Goal: Task Accomplishment & Management: Complete application form

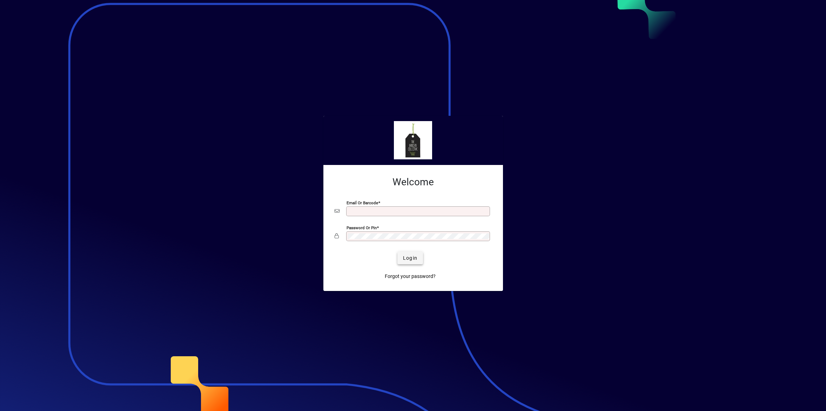
type input "**********"
click at [409, 260] on span "Login" at bounding box center [410, 257] width 14 height 7
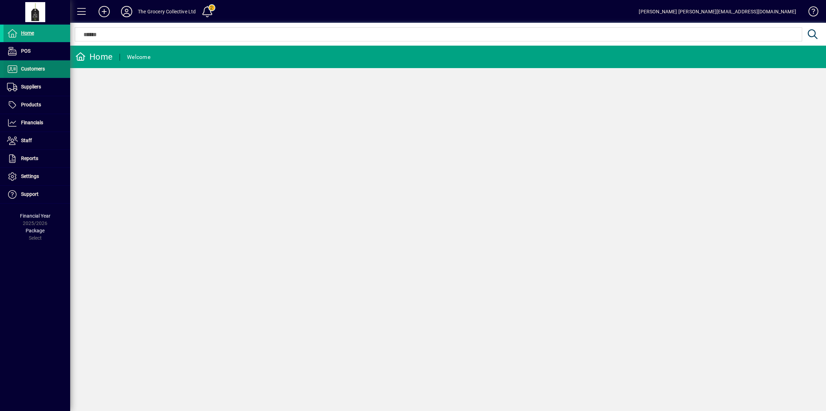
click at [43, 71] on span "Customers" at bounding box center [33, 69] width 24 height 6
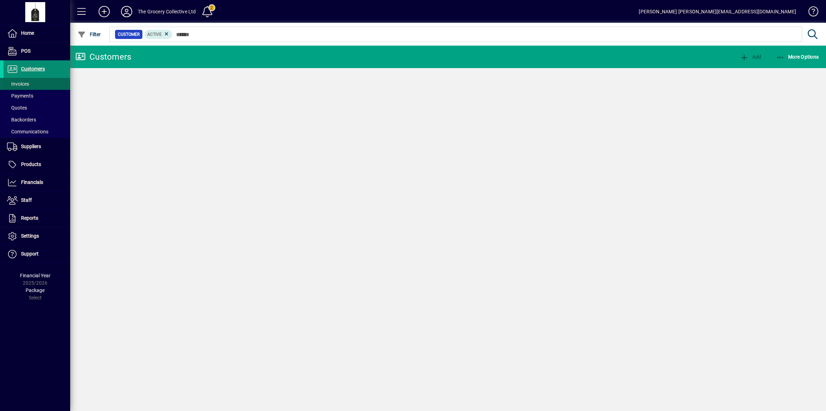
click at [29, 81] on span "Invoices" at bounding box center [18, 84] width 22 height 6
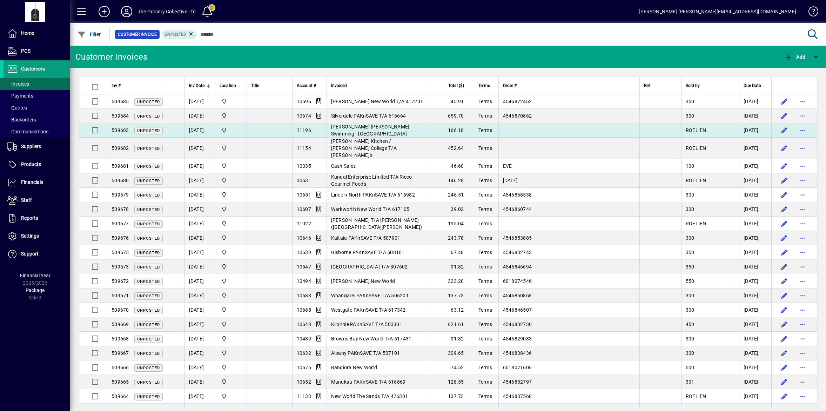
click at [374, 130] on span "[PERSON_NAME] [PERSON_NAME] Swimming - [GEOGRAPHIC_DATA]" at bounding box center [370, 130] width 79 height 13
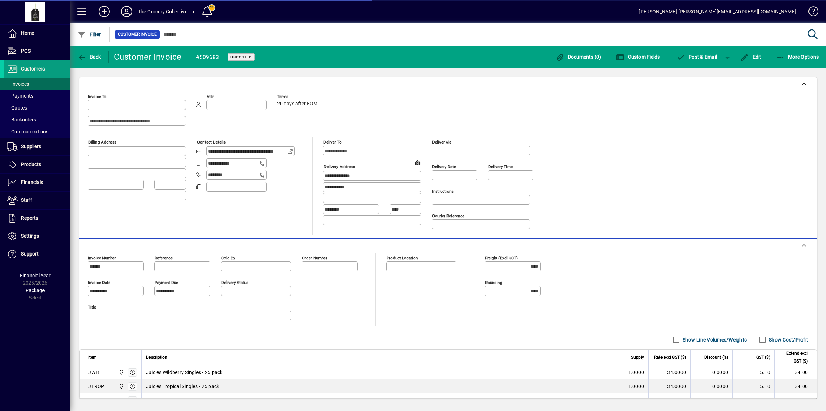
type input "**********"
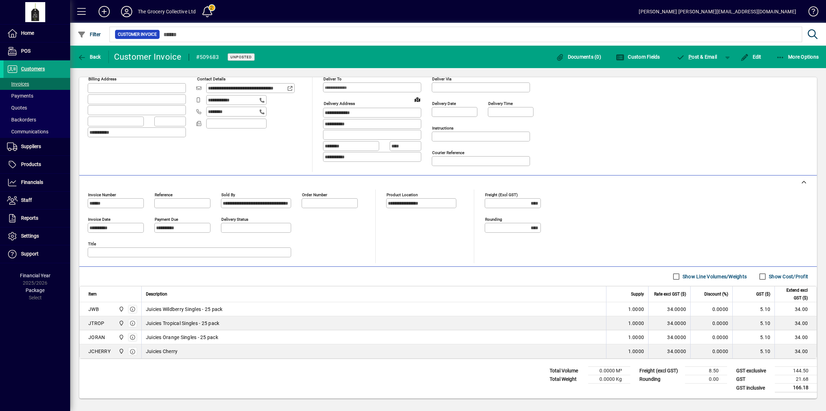
scroll to position [66, 0]
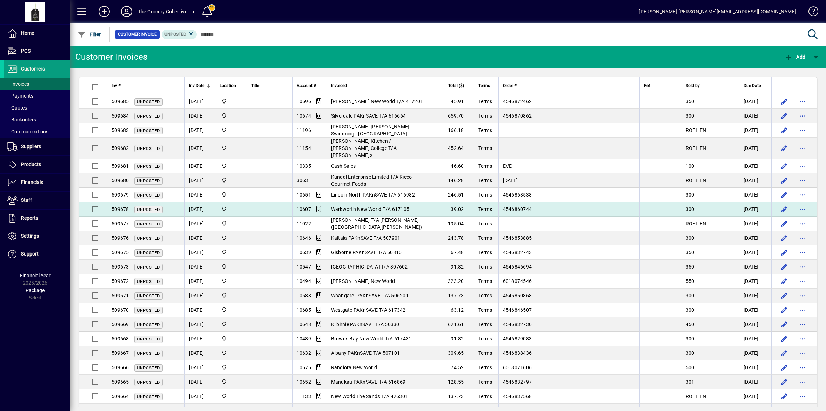
click at [409, 206] on span "Warkworth New World T/A 617105" at bounding box center [370, 209] width 79 height 6
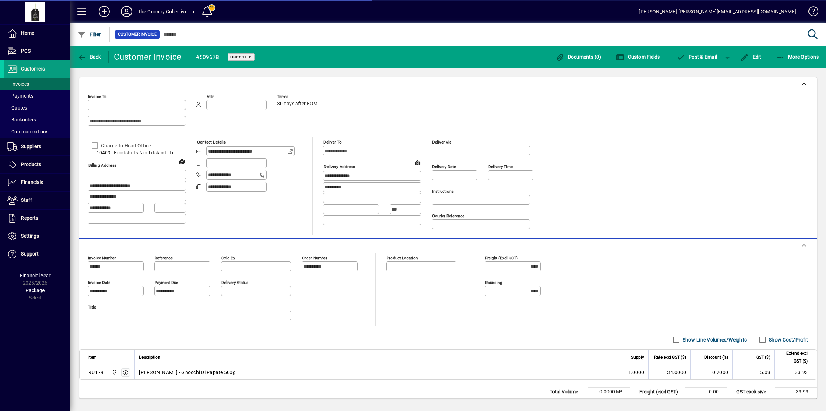
type input "**********"
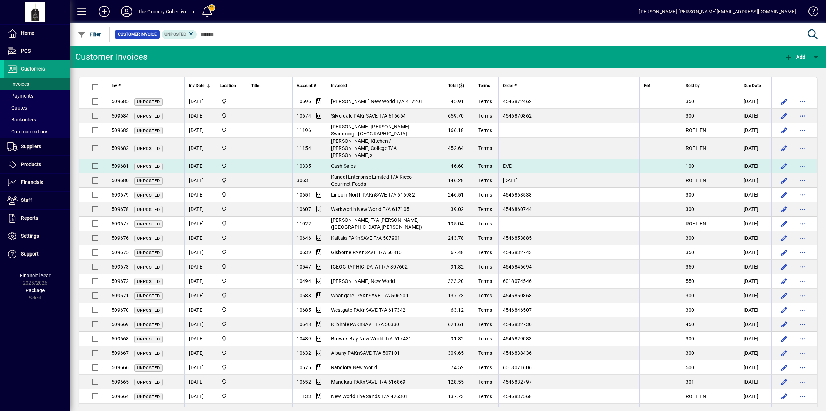
click at [379, 160] on td "Cash Sales" at bounding box center [379, 166] width 105 height 14
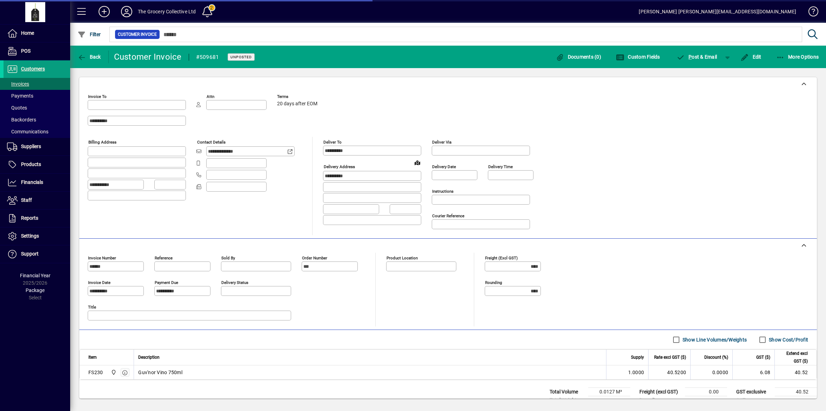
type input "**********"
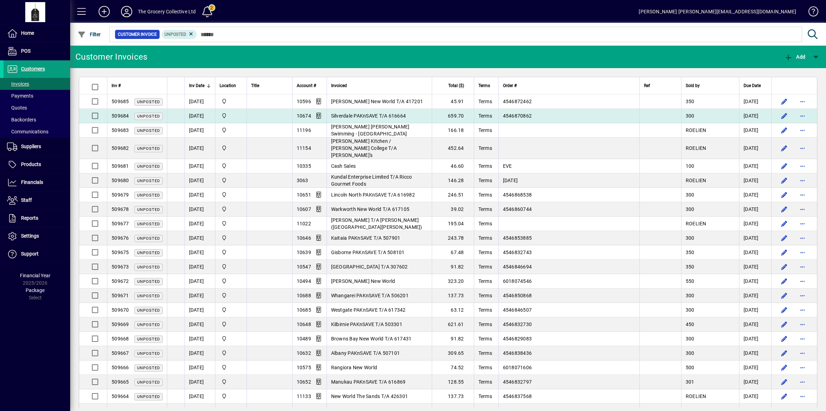
click at [364, 114] on span "Silverdale PAKnSAVE T/A 616664" at bounding box center [368, 116] width 75 height 6
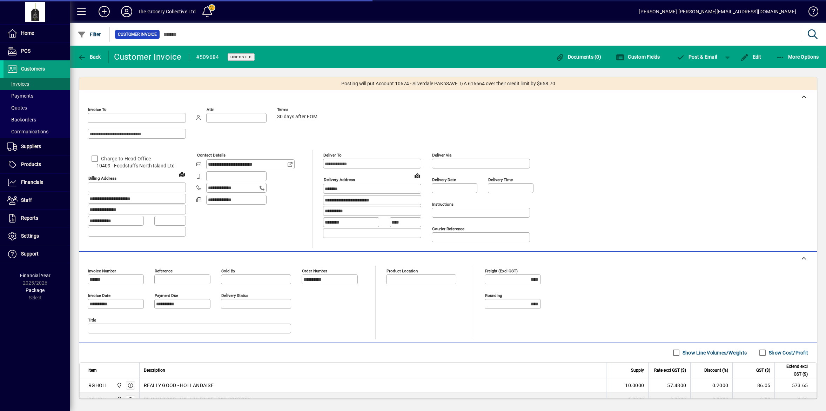
type input "**********"
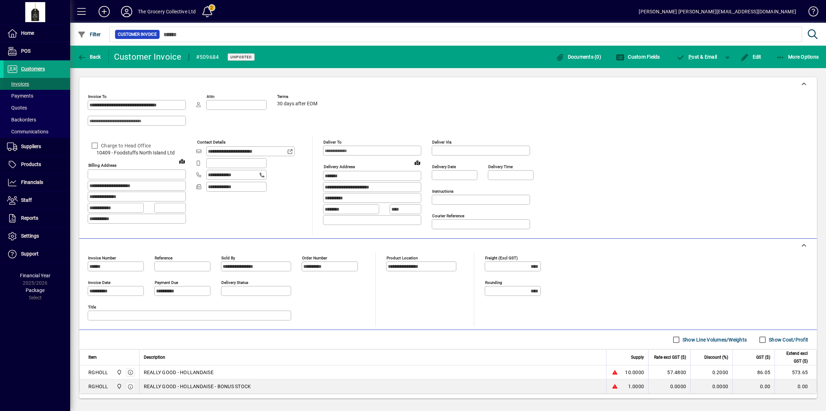
click at [23, 80] on span "Invoices" at bounding box center [17, 83] width 26 height 7
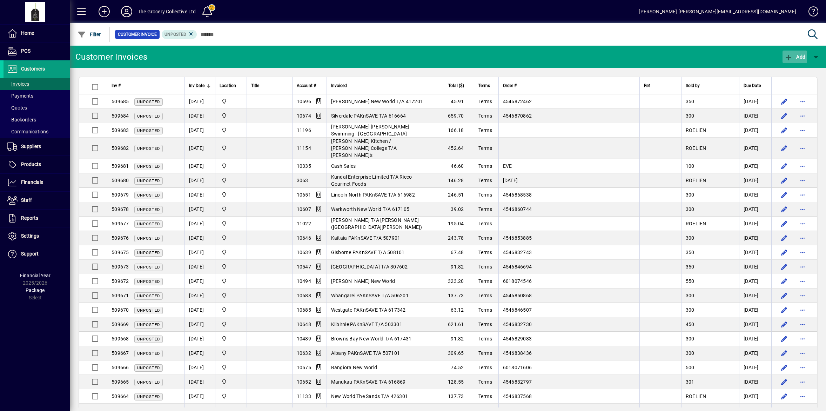
click at [802, 56] on span "Add" at bounding box center [794, 57] width 21 height 6
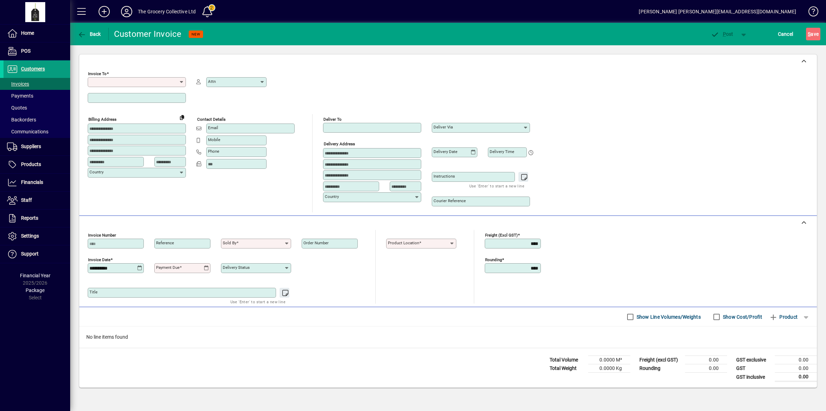
type input "*"
click at [13, 81] on span "Invoices" at bounding box center [18, 84] width 22 height 6
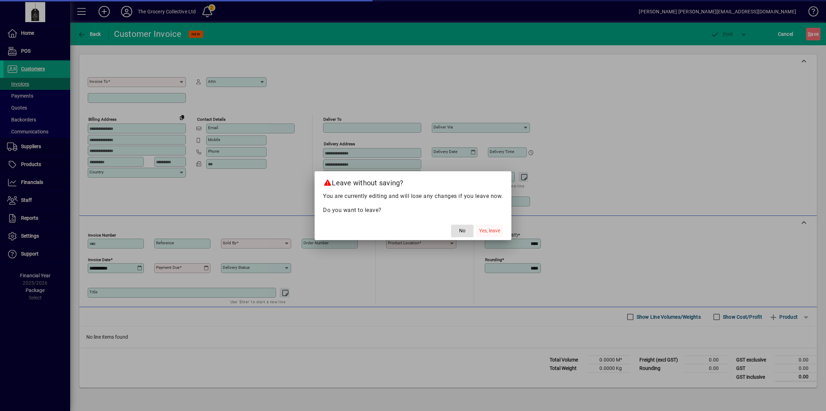
click at [495, 231] on span "Yes, leave" at bounding box center [489, 230] width 21 height 7
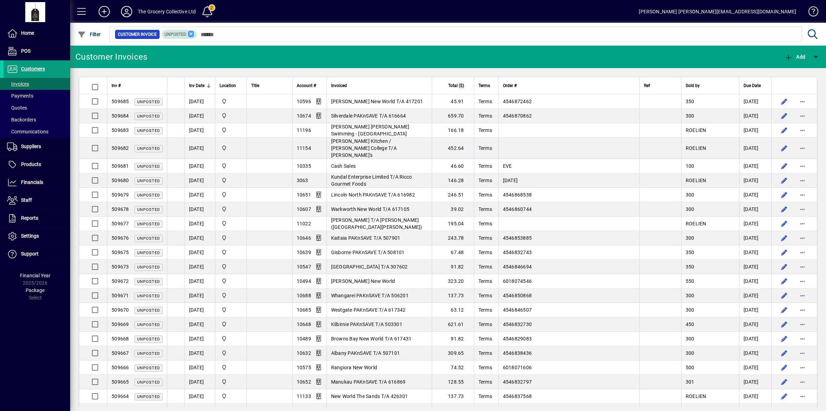
click at [190, 32] on icon at bounding box center [191, 34] width 6 height 6
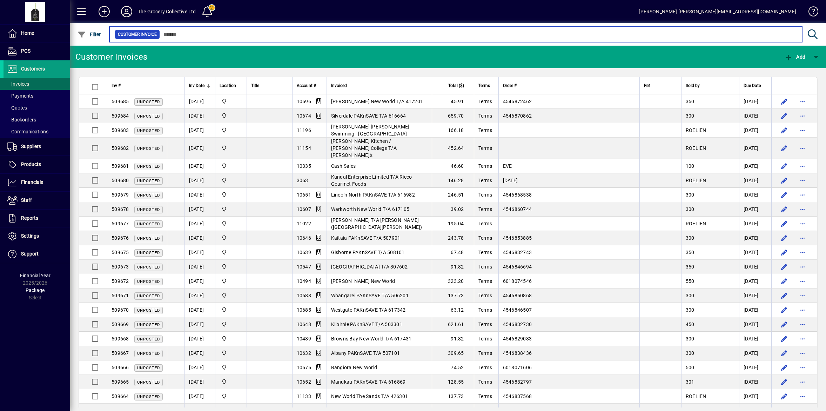
click at [178, 34] on input "text" at bounding box center [478, 34] width 637 height 10
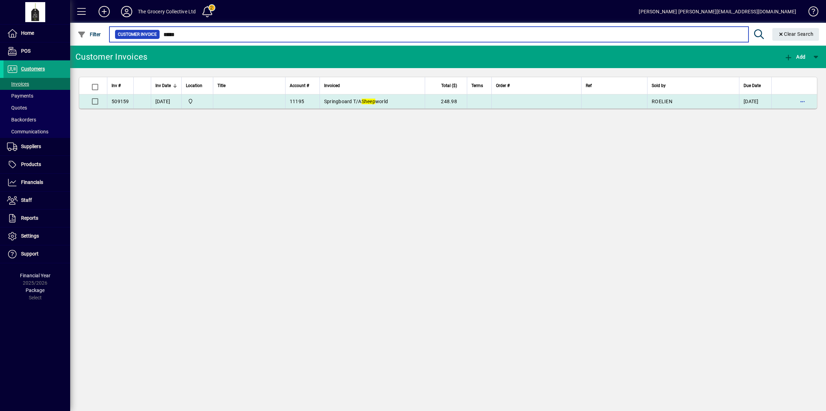
type input "*****"
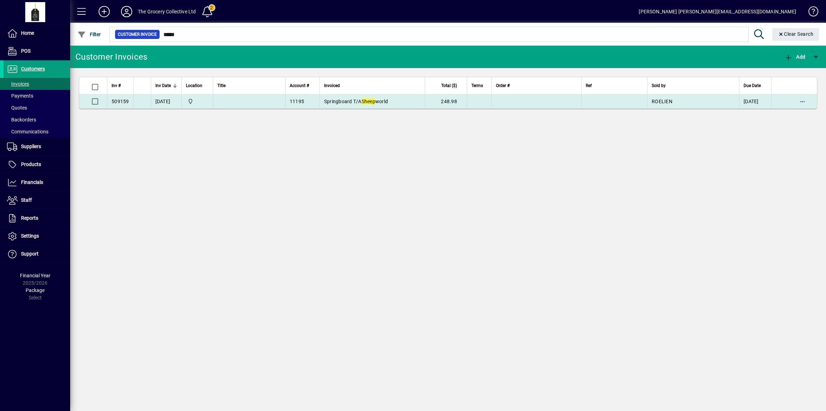
click at [370, 103] on em "Sheep" at bounding box center [369, 102] width 14 height 6
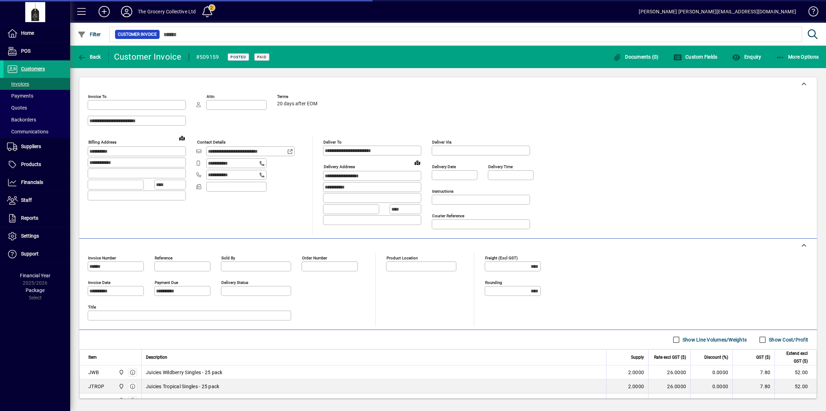
type input "**********"
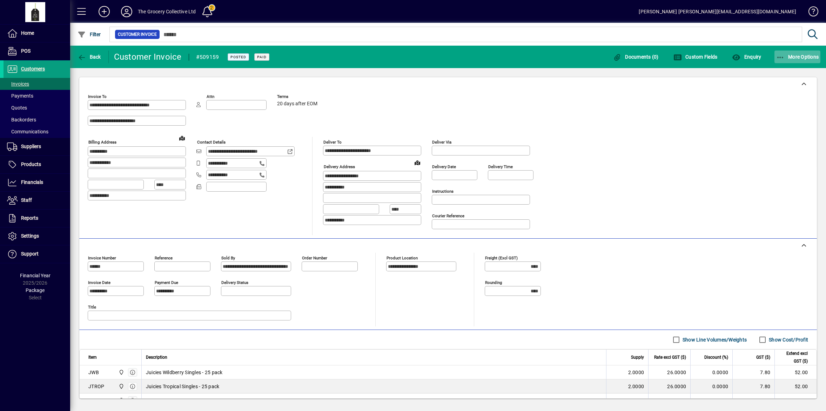
click at [805, 58] on span "More Options" at bounding box center [797, 57] width 43 height 6
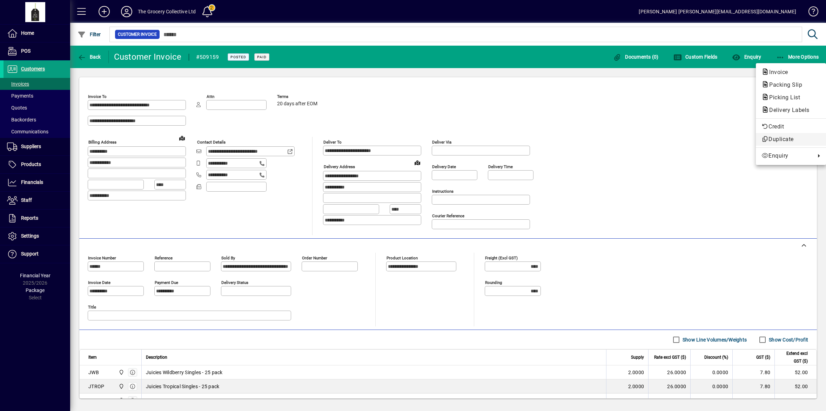
click at [785, 139] on span "Duplicate" at bounding box center [791, 139] width 59 height 8
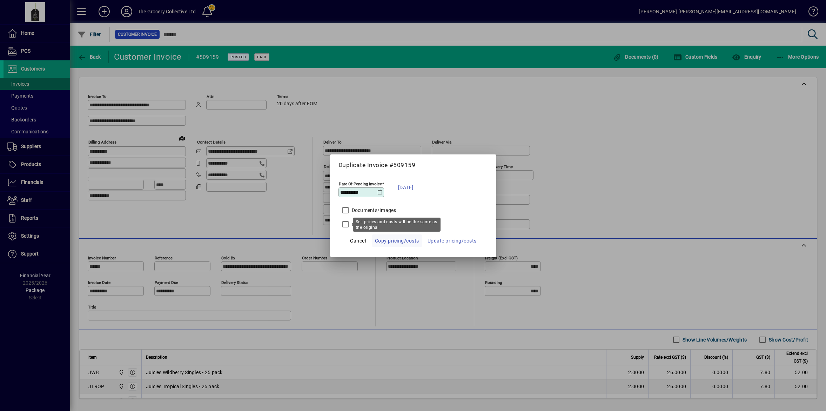
click at [411, 239] on span "Copy pricing/costs" at bounding box center [397, 240] width 44 height 8
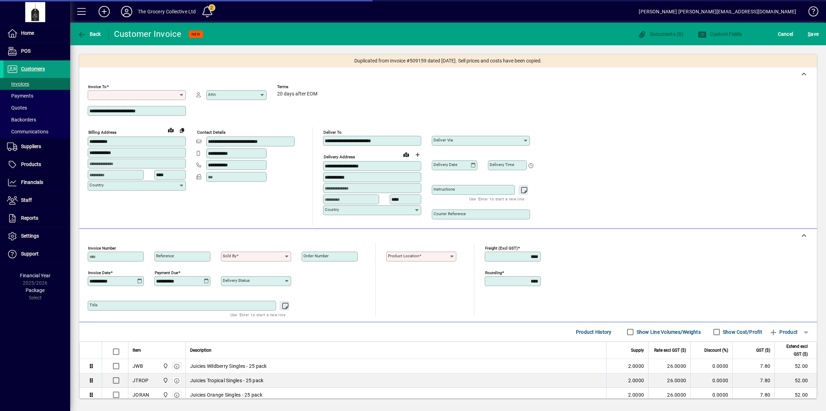
type input "**********"
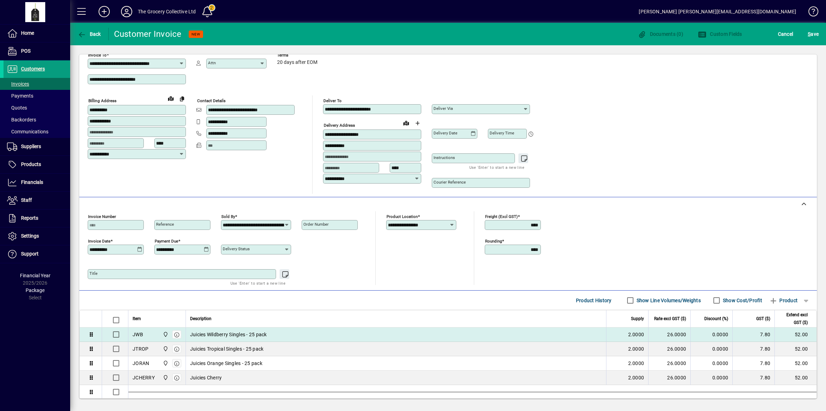
scroll to position [44, 0]
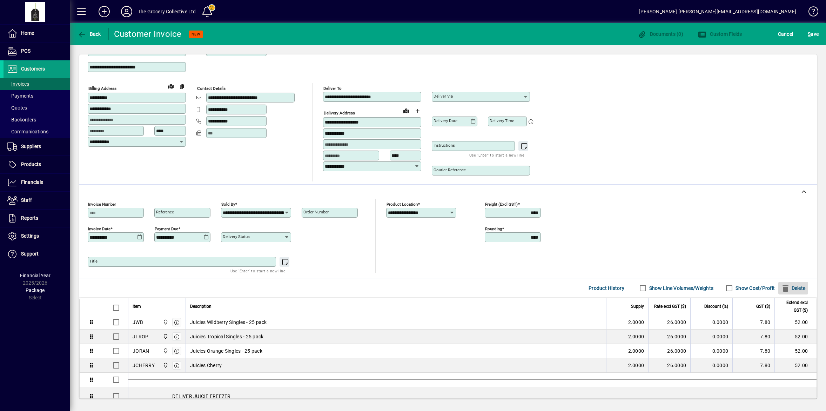
click at [790, 290] on span "Delete" at bounding box center [793, 287] width 24 height 11
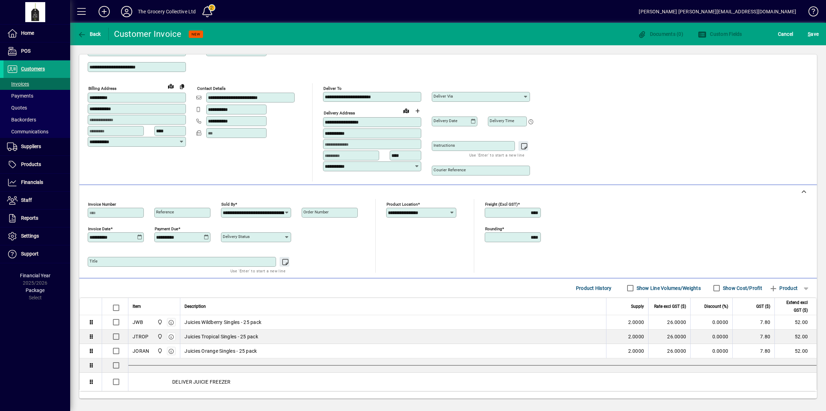
scroll to position [80, 0]
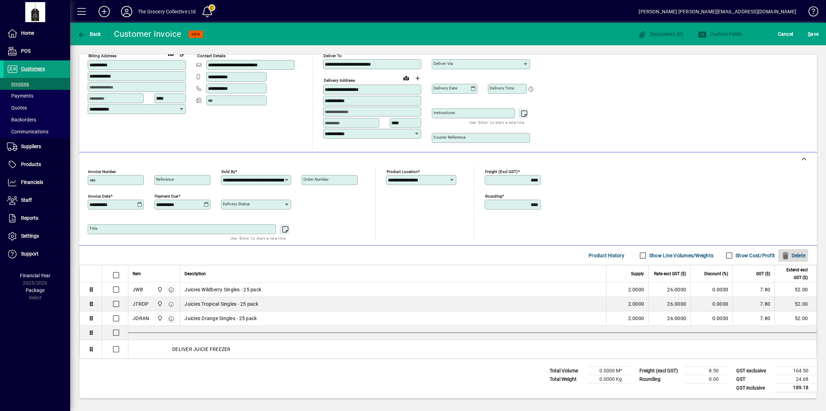
click at [795, 252] on span "Delete" at bounding box center [793, 255] width 24 height 11
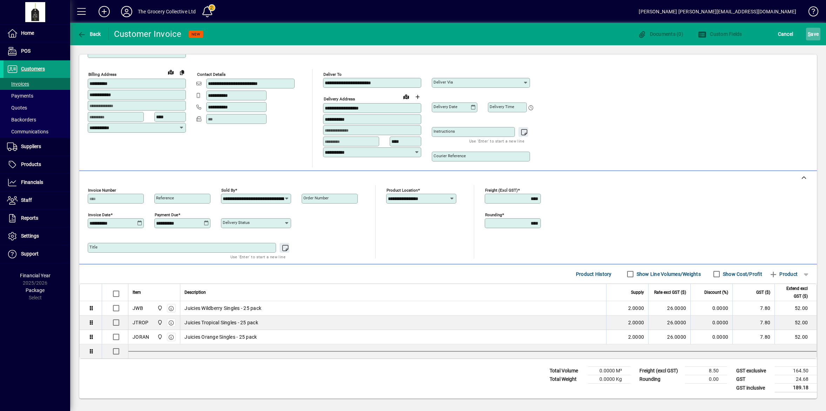
click at [817, 29] on span "S ave" at bounding box center [813, 33] width 11 height 11
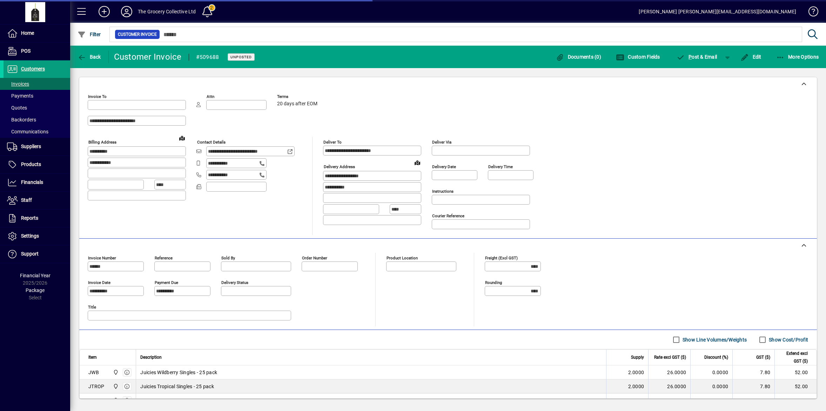
type input "**********"
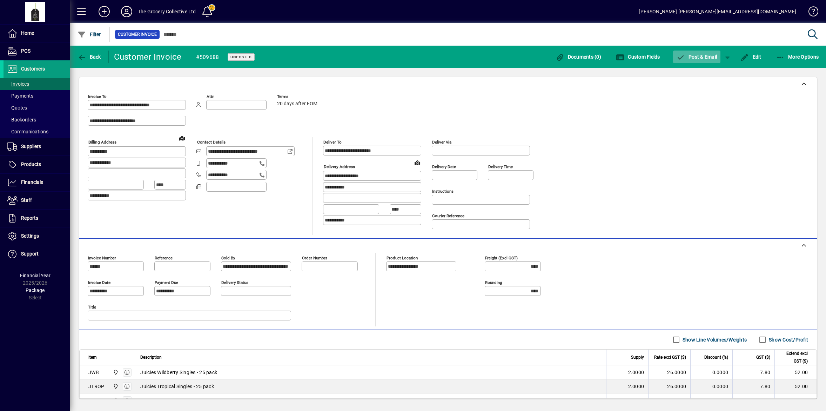
click at [702, 58] on span "P ost & Email" at bounding box center [697, 57] width 41 height 6
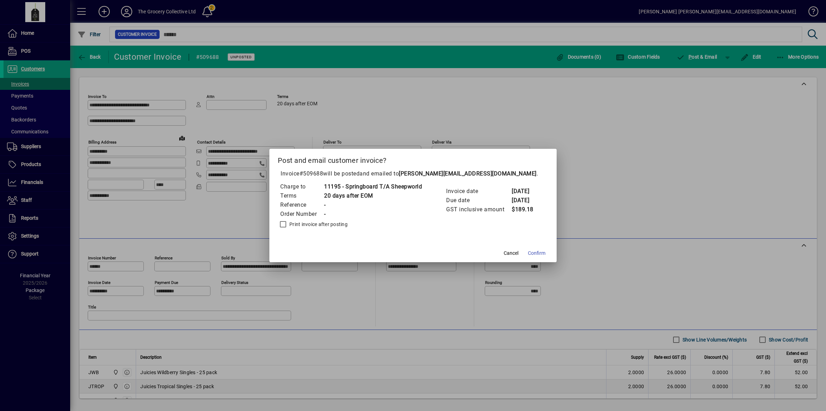
click at [609, 210] on div at bounding box center [413, 205] width 826 height 411
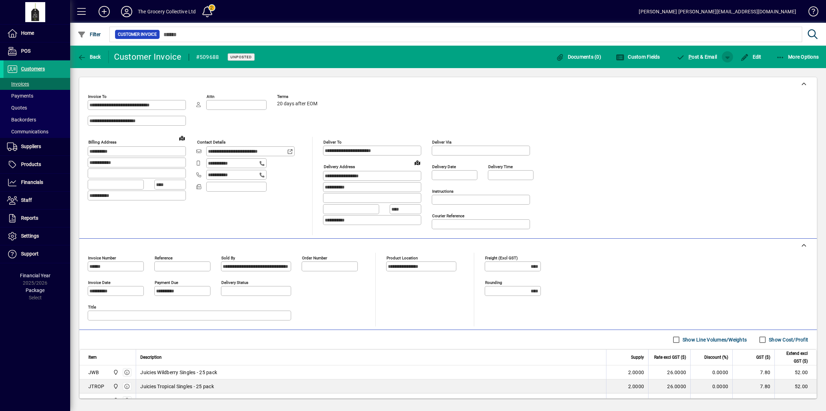
click at [727, 53] on span "button" at bounding box center [727, 56] width 17 height 17
click at [705, 71] on span "P ost" at bounding box center [705, 72] width 25 height 6
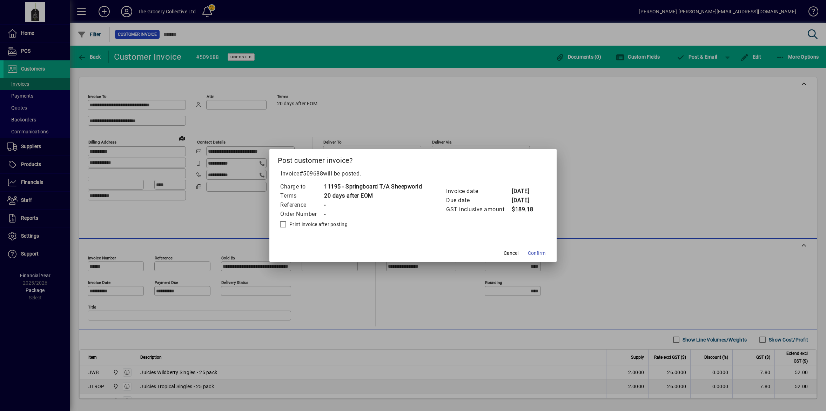
click at [605, 233] on div at bounding box center [413, 205] width 826 height 411
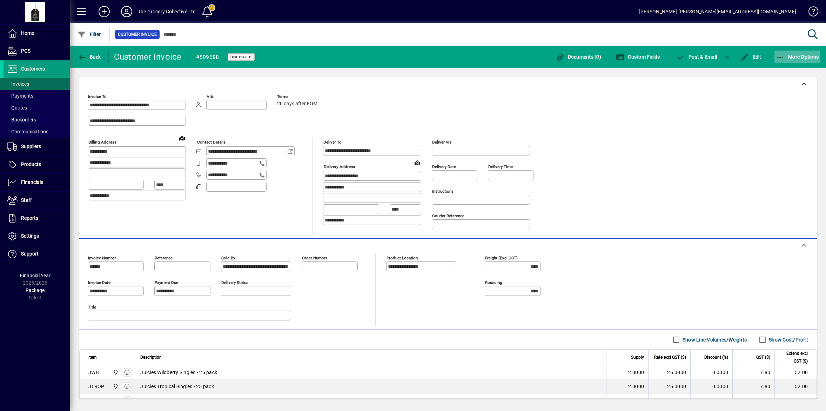
click at [802, 56] on span "More Options" at bounding box center [797, 57] width 43 height 6
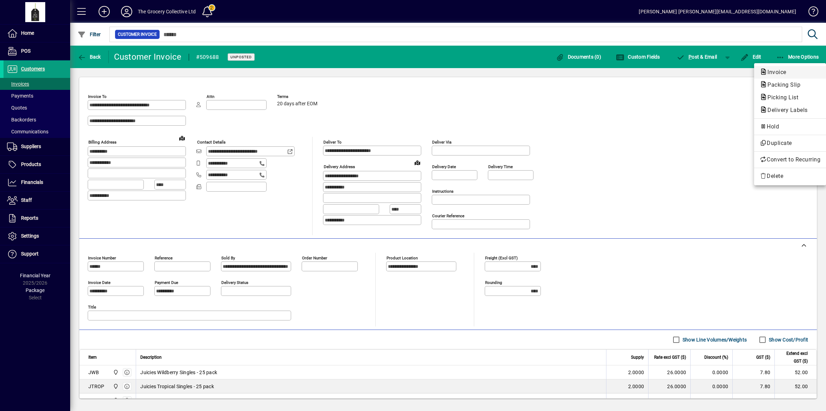
click at [782, 72] on span "Invoice" at bounding box center [775, 72] width 30 height 7
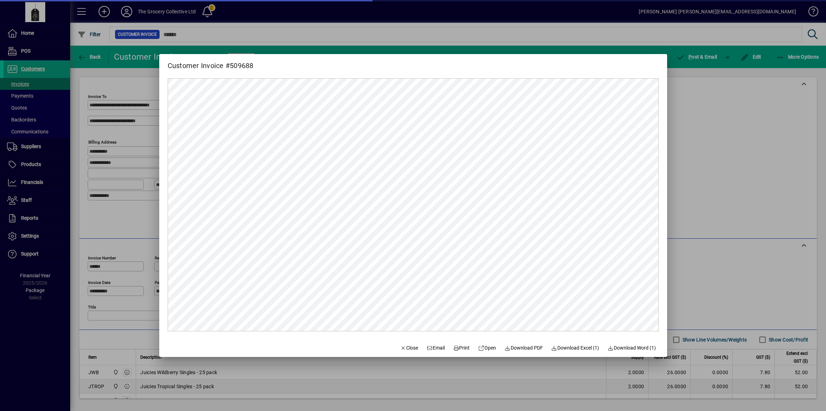
scroll to position [0, 0]
click at [457, 344] on span "Print" at bounding box center [461, 347] width 17 height 7
click at [703, 188] on div at bounding box center [413, 205] width 826 height 411
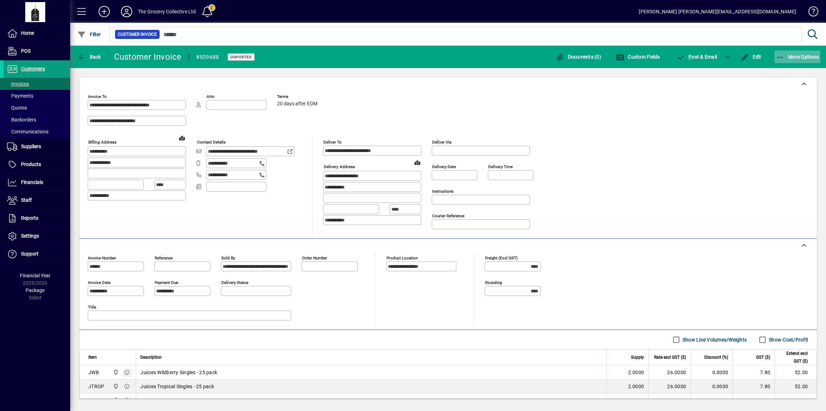
click at [808, 55] on span "More Options" at bounding box center [797, 57] width 43 height 6
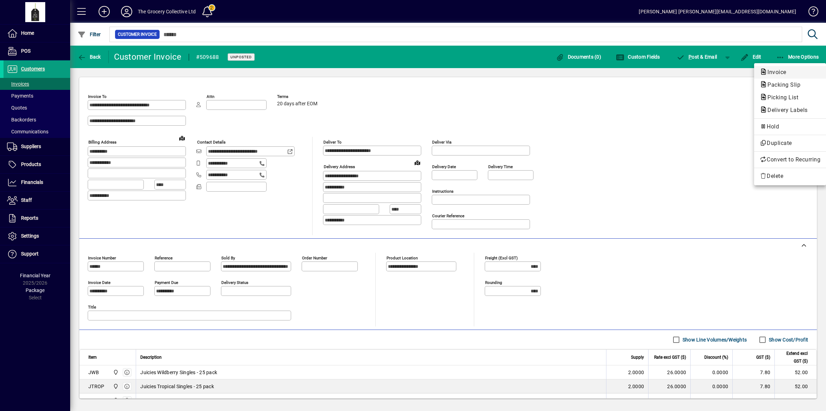
click at [783, 72] on span "Invoice" at bounding box center [775, 72] width 30 height 7
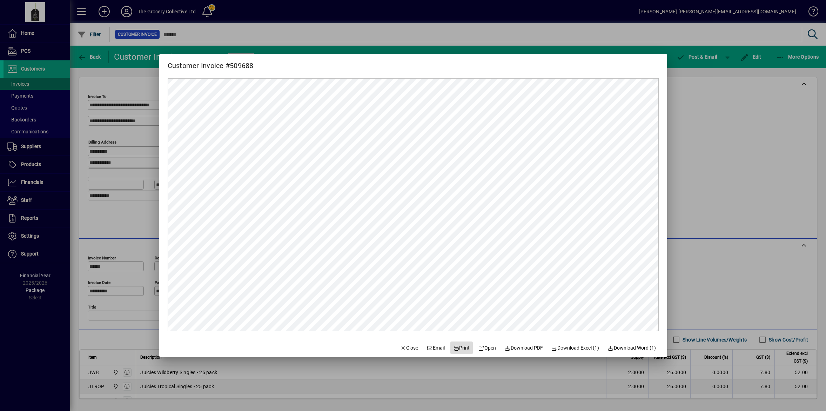
click at [458, 347] on span "Print" at bounding box center [461, 347] width 17 height 7
